Goal: Navigation & Orientation: Go to known website

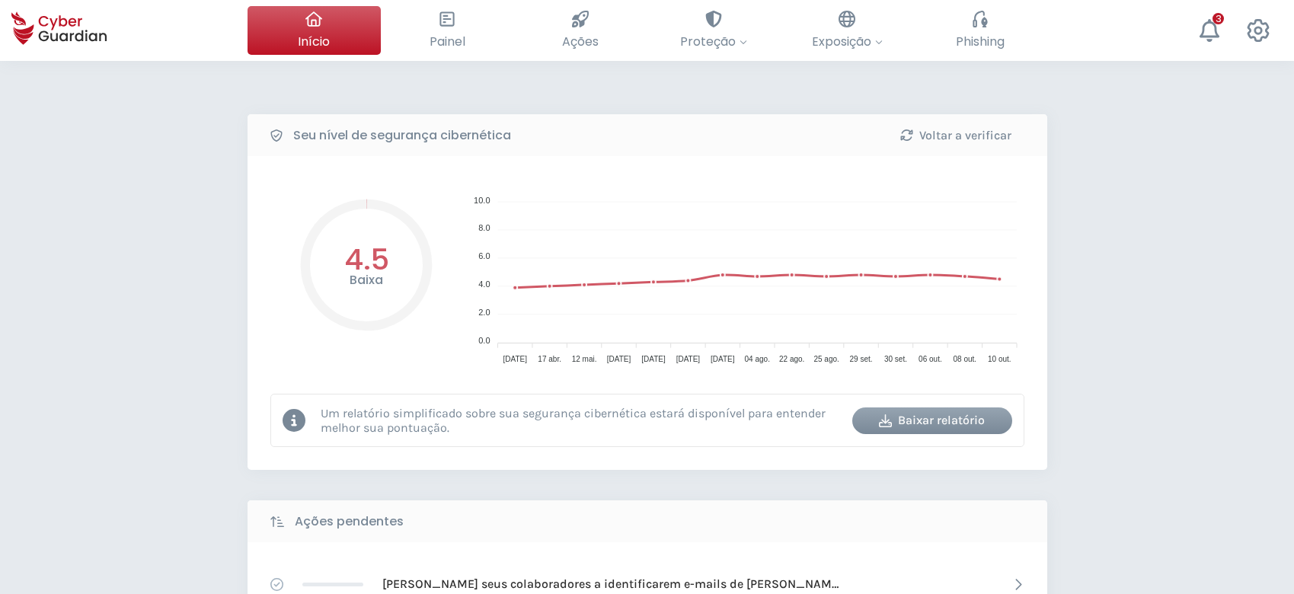
select select "Português (BR)"
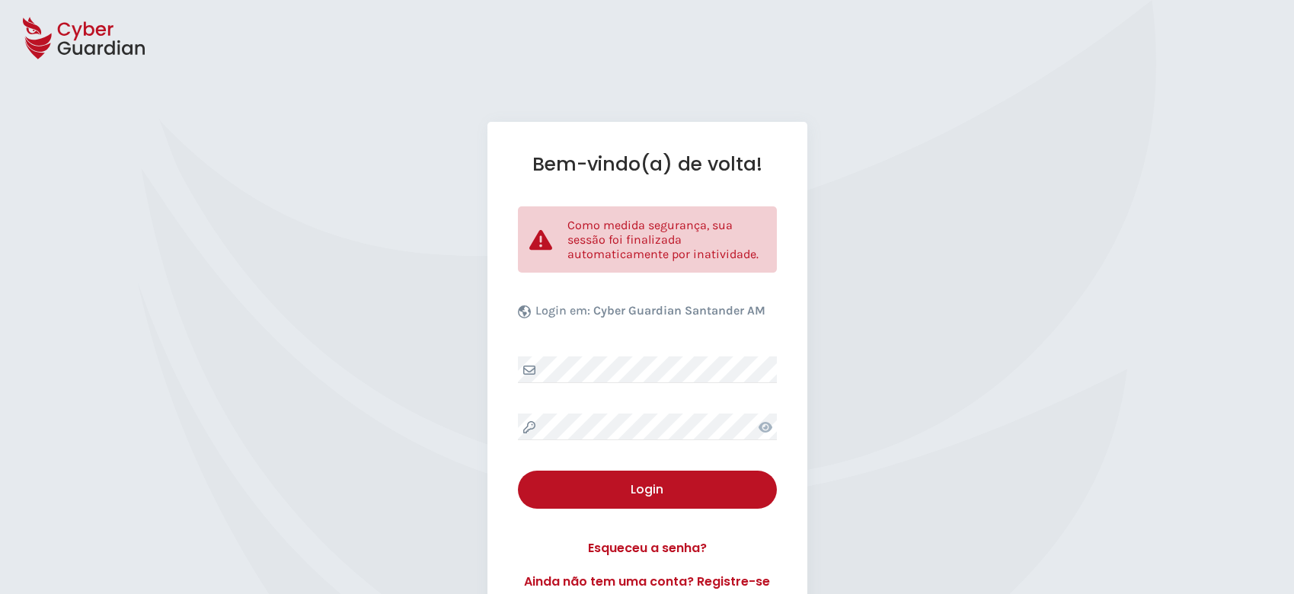
select select "Português (BR)"
